Goal: Task Accomplishment & Management: Use online tool/utility

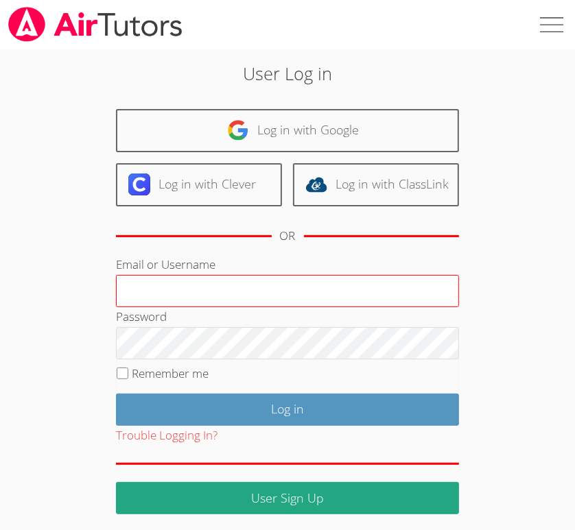
click at [279, 294] on input "Email or Username" at bounding box center [287, 291] width 343 height 33
type input "dianaaandrade@yahoo.com"
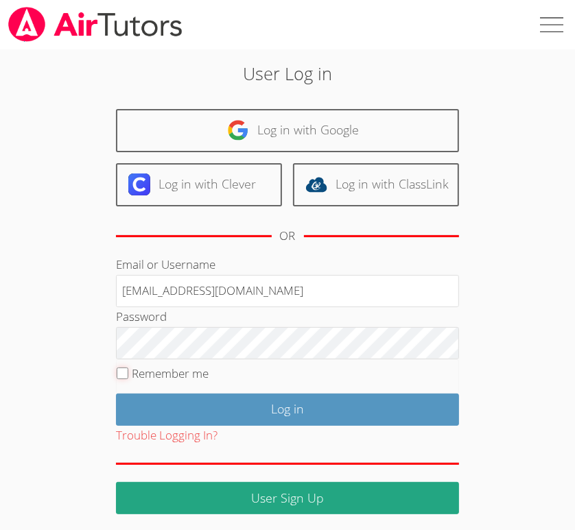
click at [122, 372] on input "Remember me" at bounding box center [123, 374] width 12 height 12
checkbox input "true"
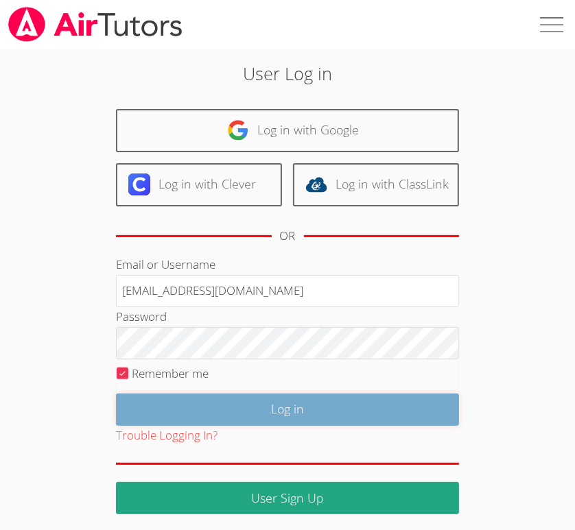
click at [148, 406] on input "Log in" at bounding box center [287, 410] width 343 height 32
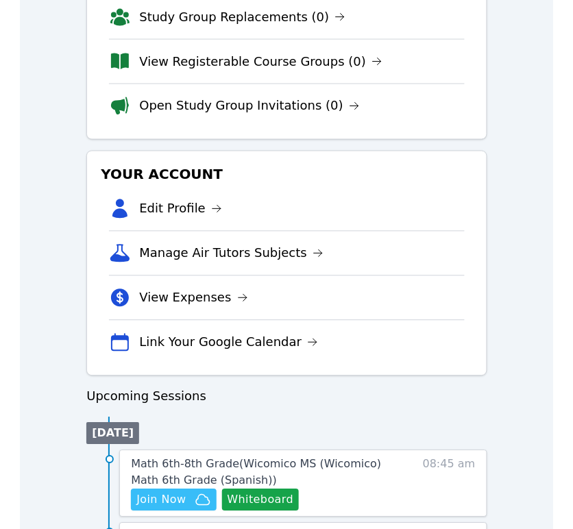
scroll to position [317, 0]
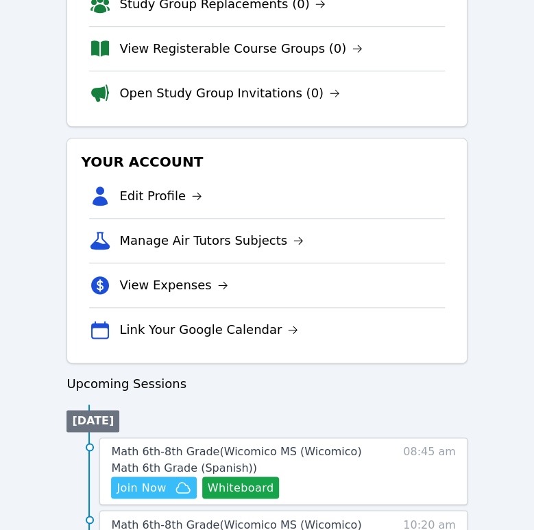
click at [252, 490] on button "Whiteboard" at bounding box center [240, 488] width 77 height 22
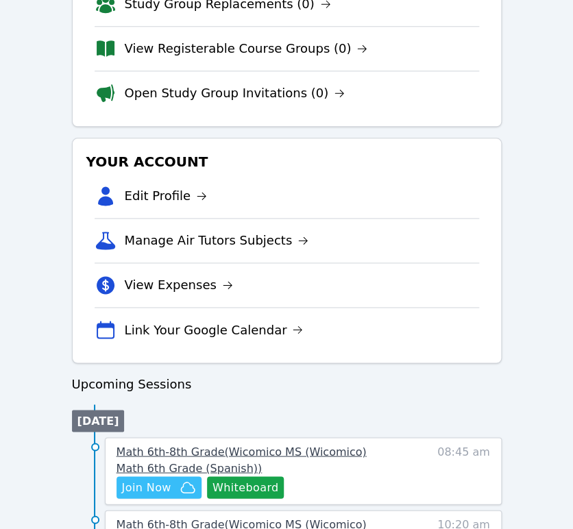
click at [357, 456] on span "Math 6th-8th Grade ( Wicomico MS (Wicomico) Math 6th Grade (Spanish) )" at bounding box center [242, 459] width 250 height 29
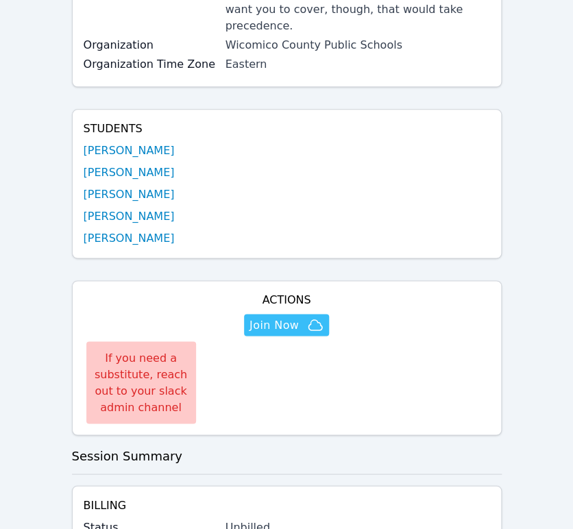
scroll to position [331, 0]
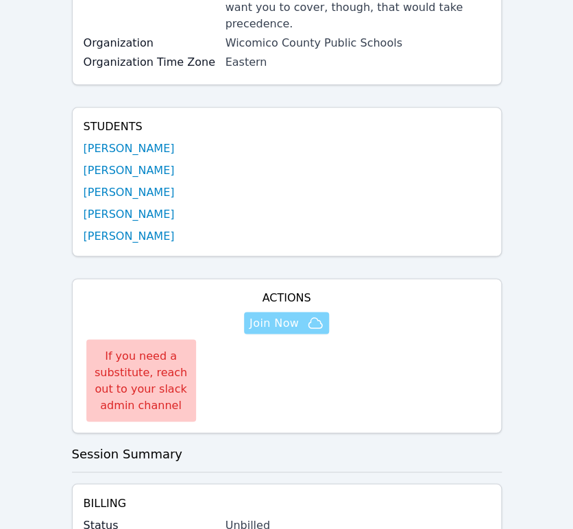
click at [287, 315] on span "Join Now" at bounding box center [274, 323] width 49 height 16
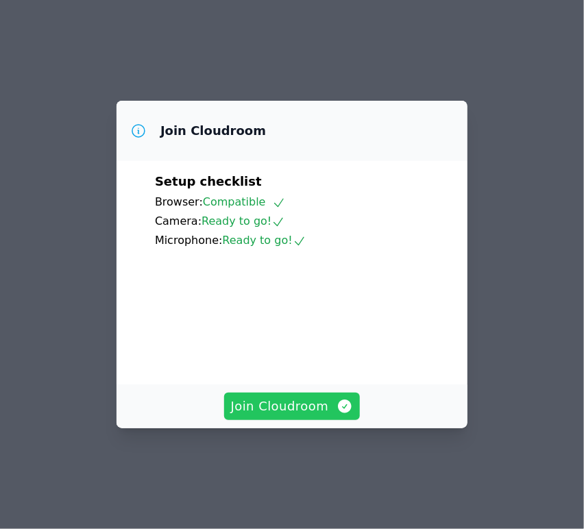
click at [301, 416] on span "Join Cloudroom" at bounding box center [292, 406] width 123 height 19
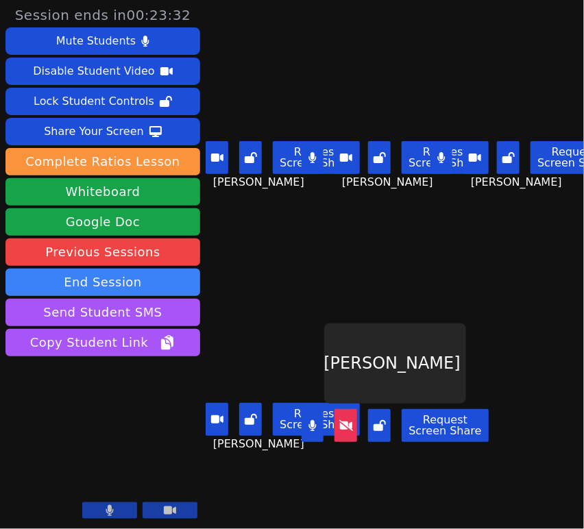
click at [350, 420] on icon at bounding box center [346, 425] width 14 height 11
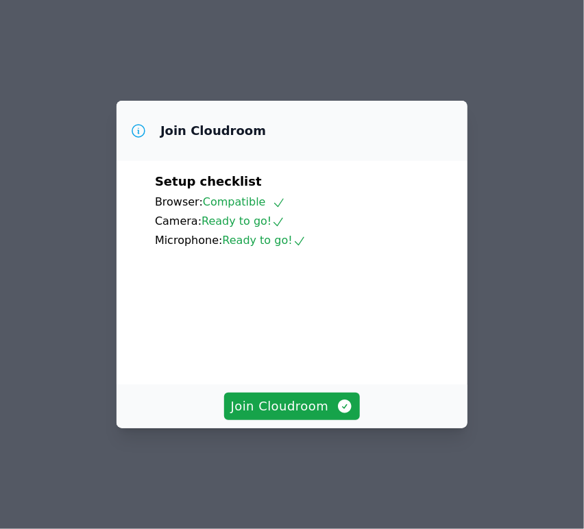
click at [291, 416] on button "Join Cloudroom" at bounding box center [292, 406] width 136 height 27
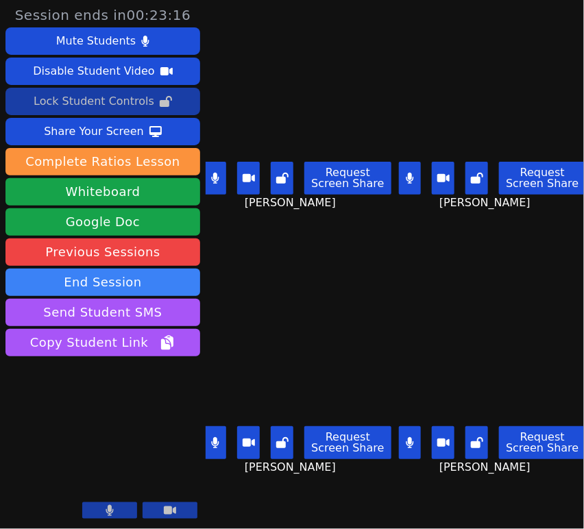
click at [160, 101] on icon at bounding box center [166, 101] width 12 height 11
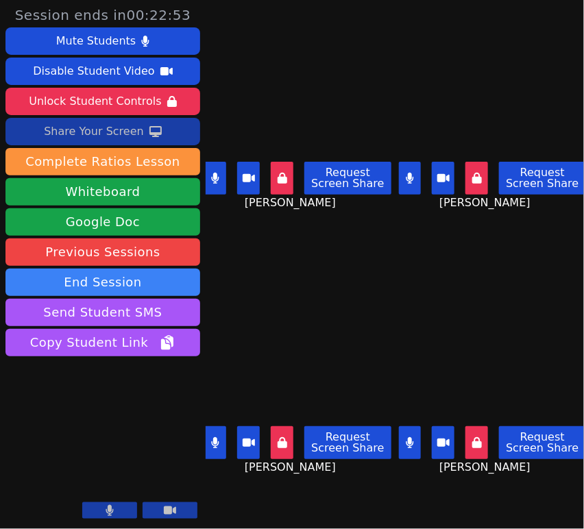
click at [134, 129] on div "Share Your Screen" at bounding box center [94, 132] width 100 height 22
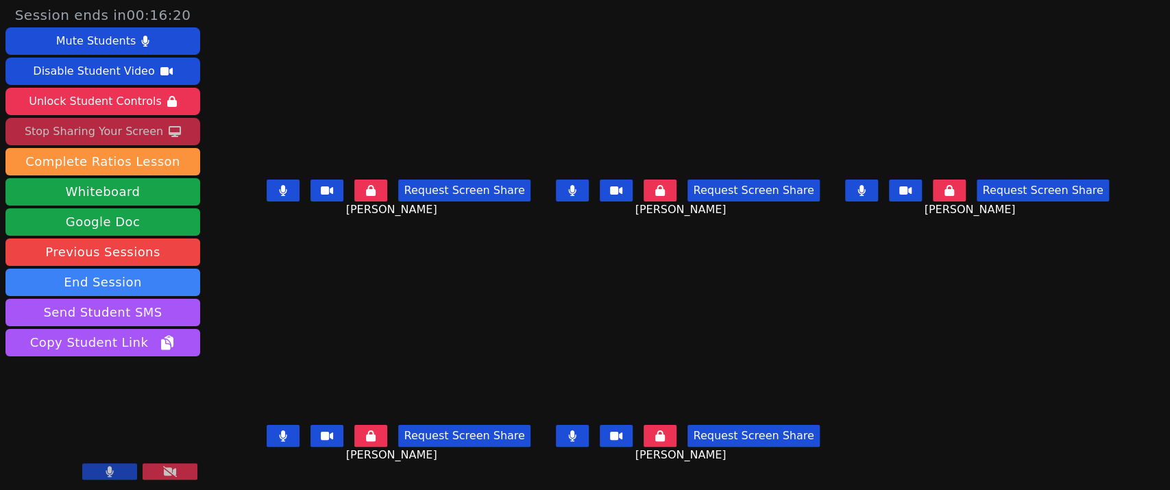
click at [366, 193] on icon at bounding box center [371, 190] width 10 height 11
